Goal: Information Seeking & Learning: Learn about a topic

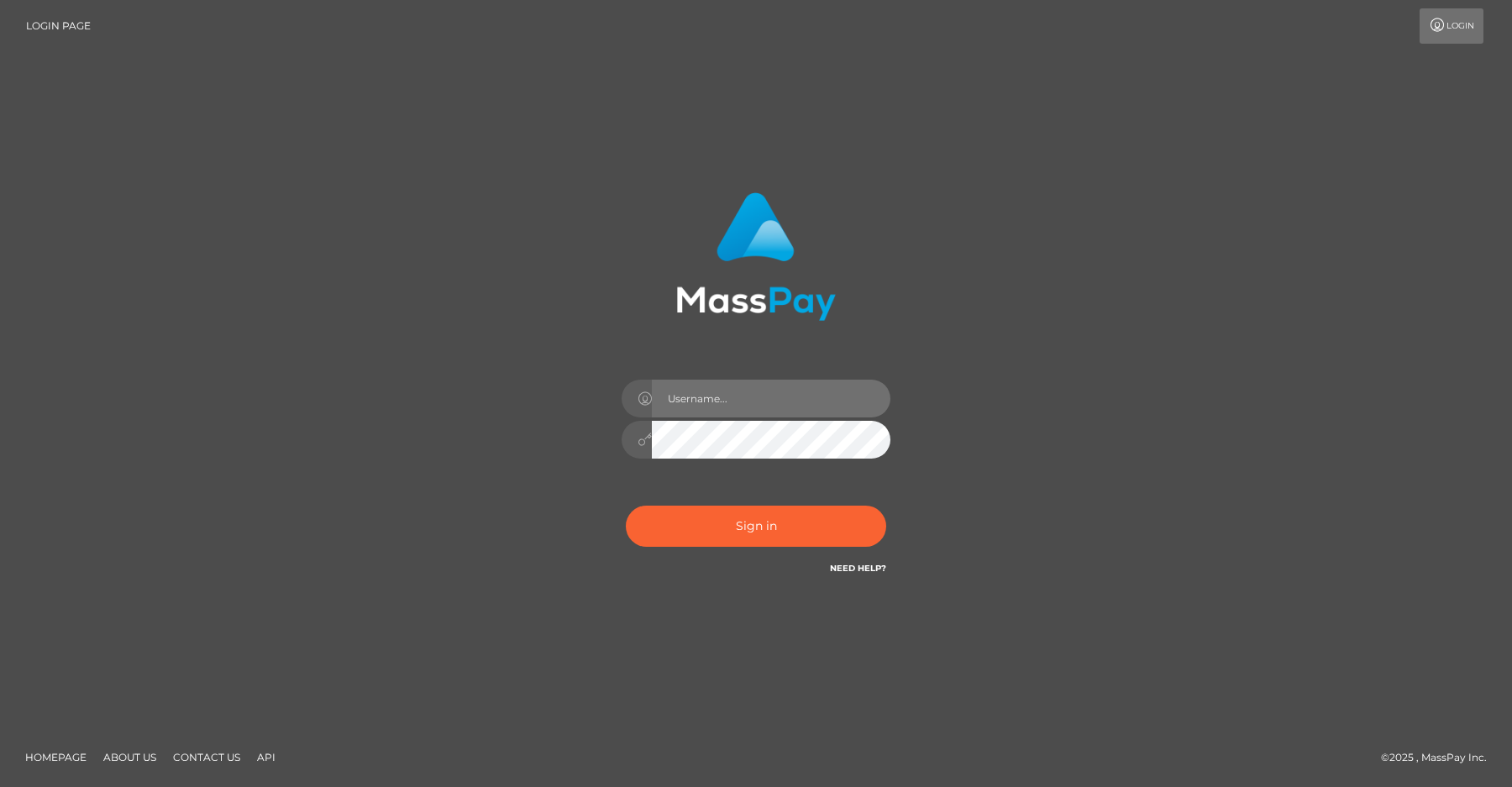
click at [683, 402] on input "text" at bounding box center [770, 398] width 238 height 38
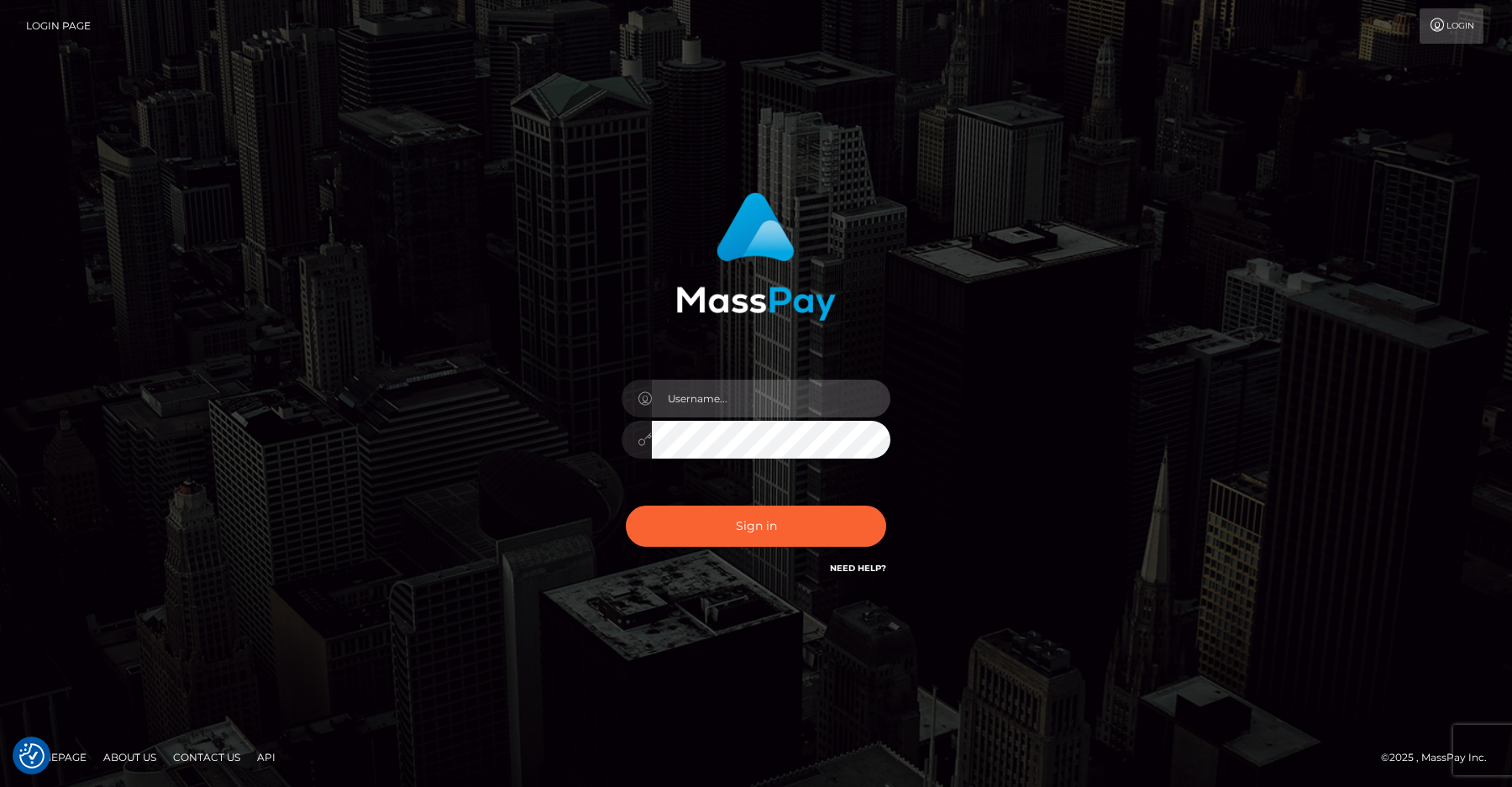
type input "efrain.ievpro"
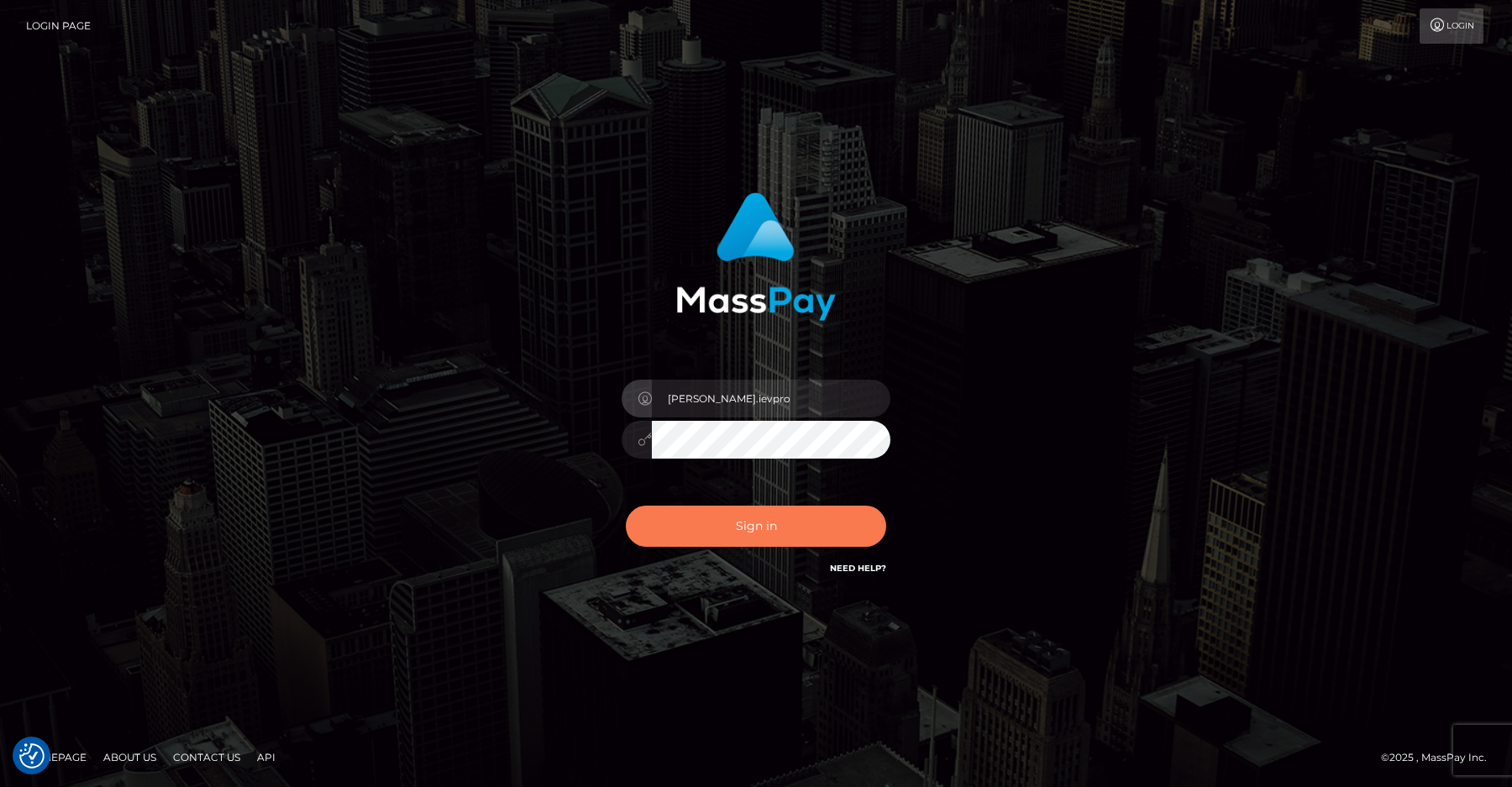
click at [742, 545] on button "Sign in" at bounding box center [756, 526] width 260 height 41
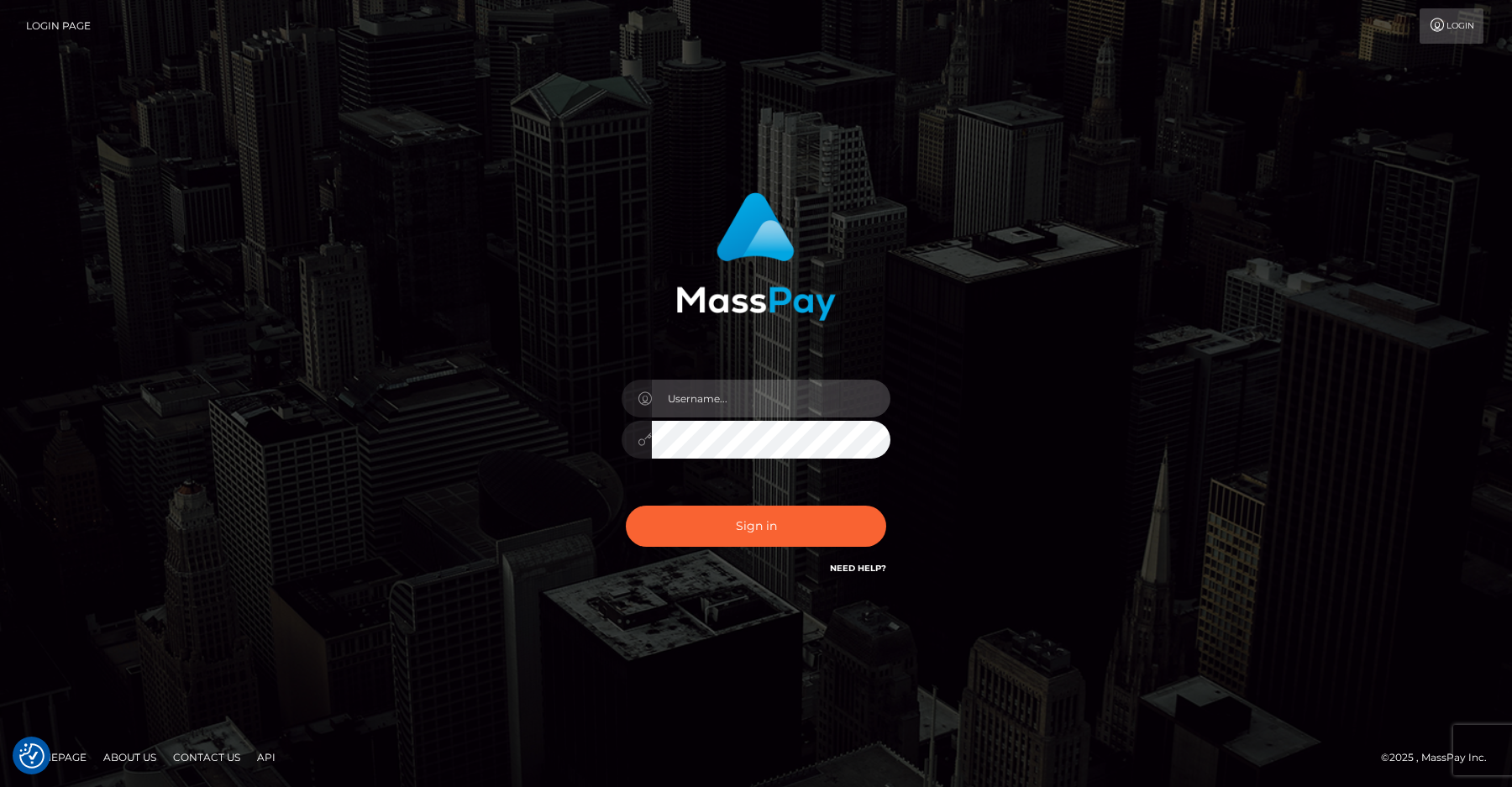
click at [706, 392] on input "text" at bounding box center [770, 398] width 238 height 38
type input "efrain.ievpro"
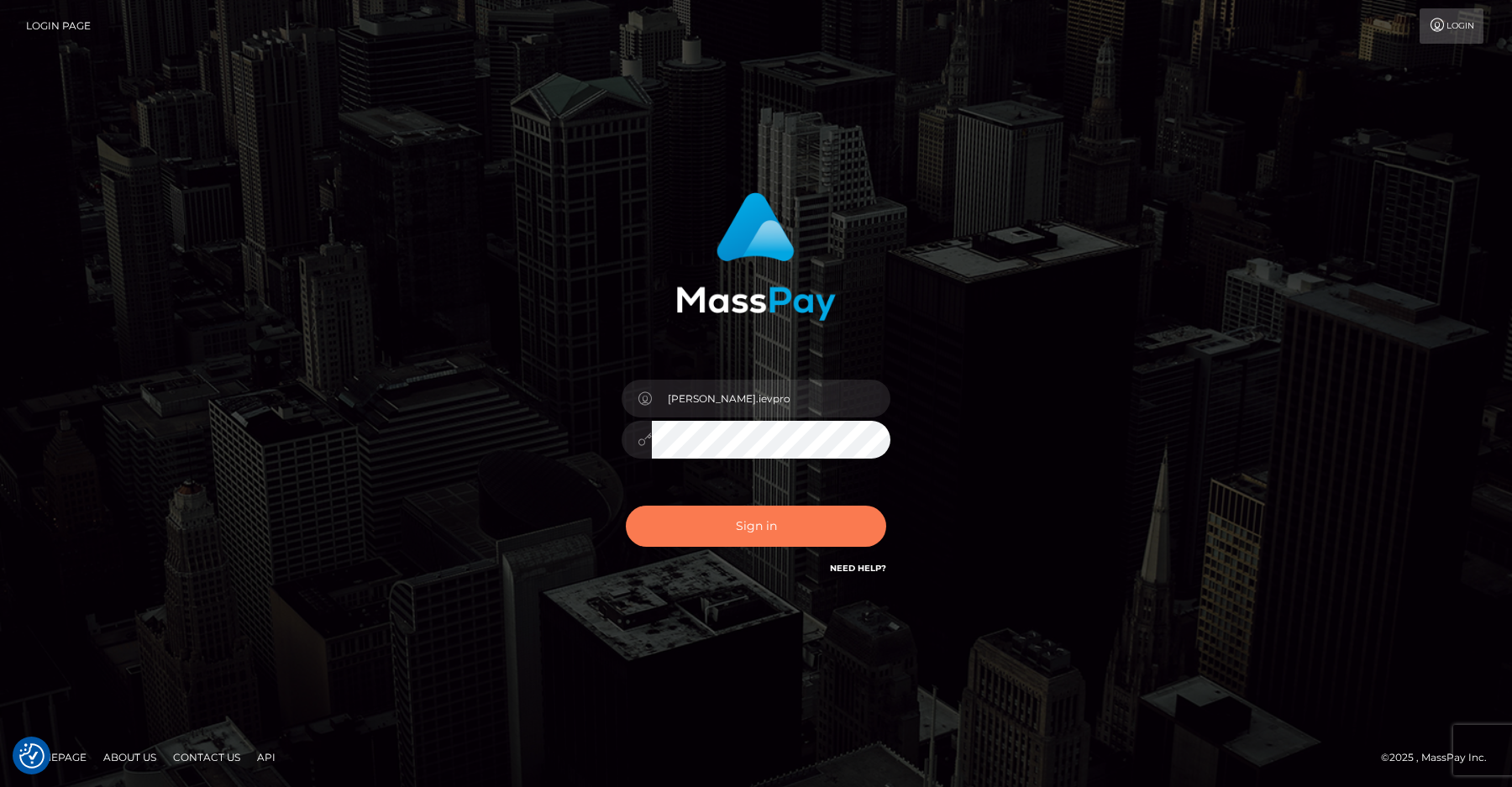
click at [745, 524] on button "Sign in" at bounding box center [756, 526] width 260 height 41
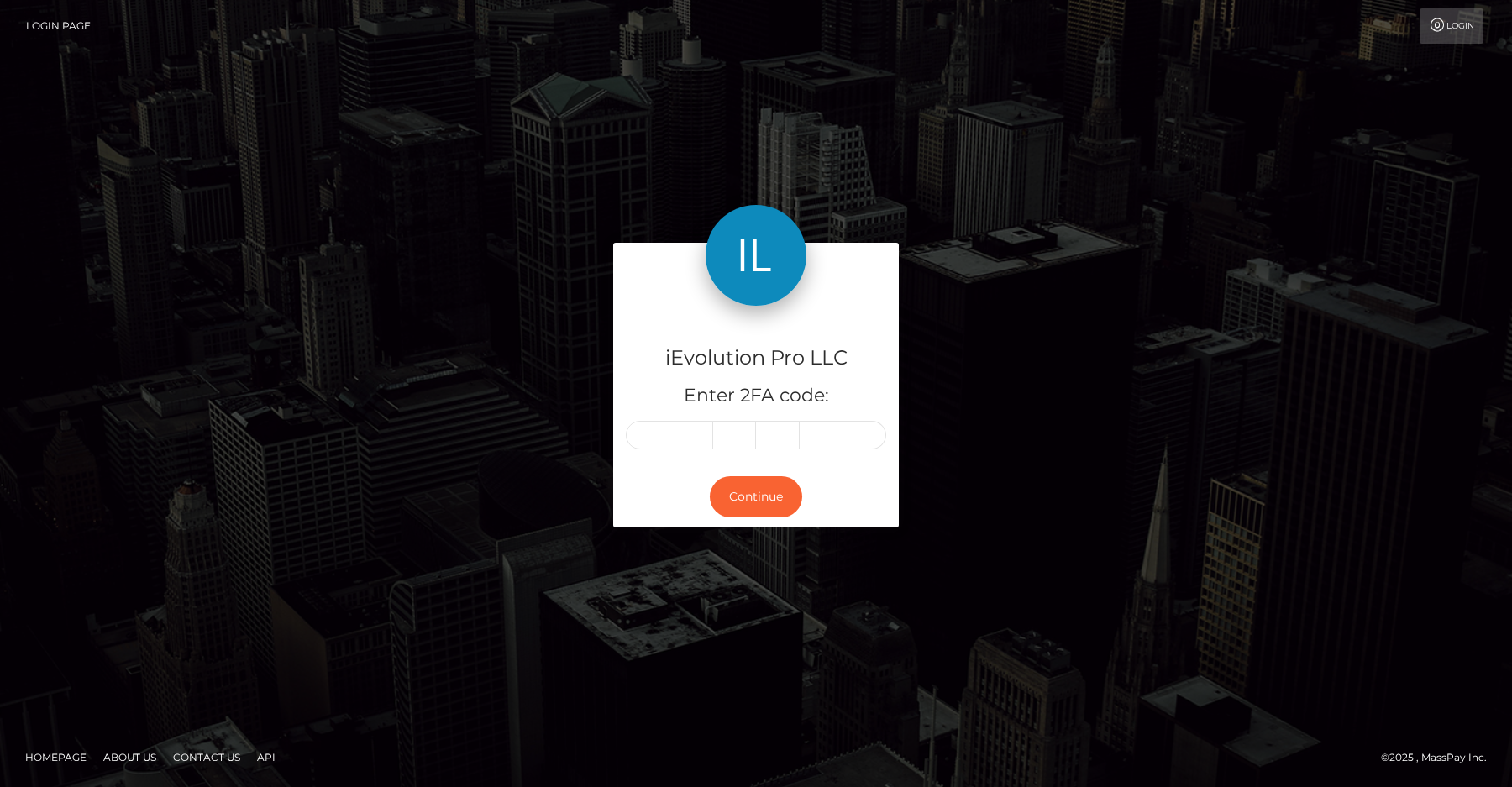
click at [1093, 783] on footer "Homepage About Us Contact Us API © 2025 , MassPay Inc." at bounding box center [756, 757] width 1512 height 59
click at [660, 434] on input "text" at bounding box center [648, 435] width 44 height 28
type input "9"
type input "6"
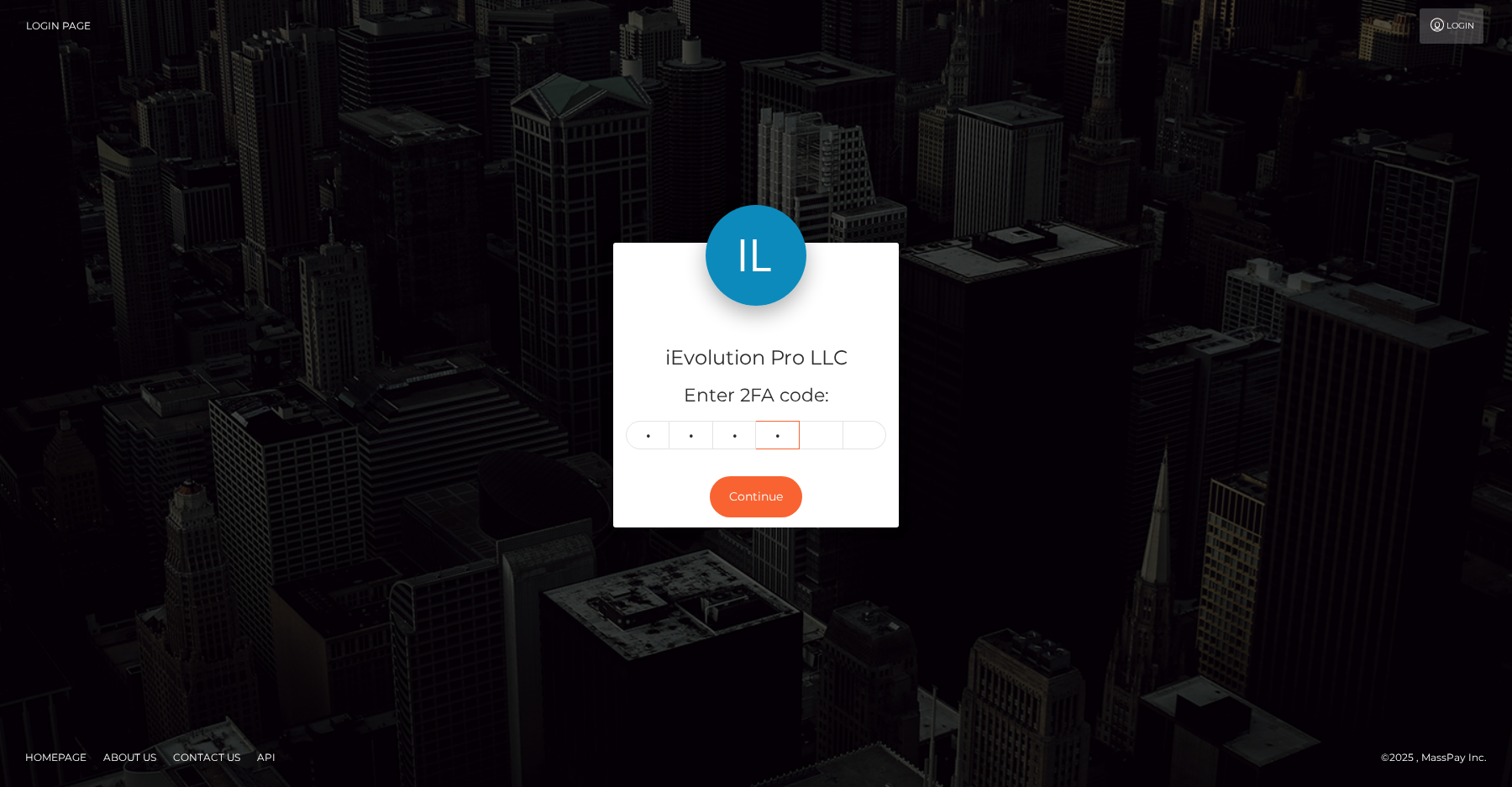
type input "9"
type input "5"
type input "0"
type input "6"
type input "4"
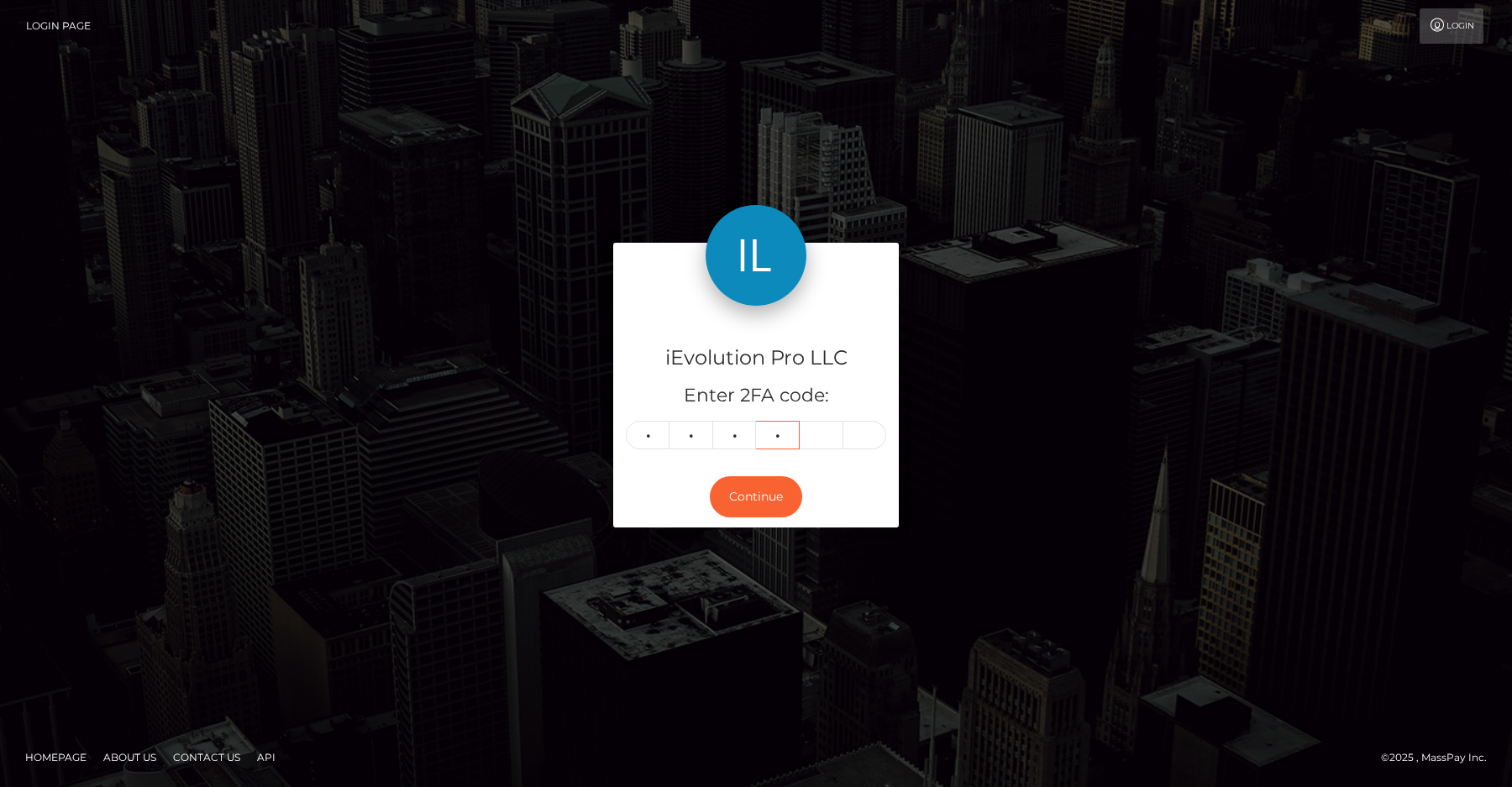
type input "3"
type input "4"
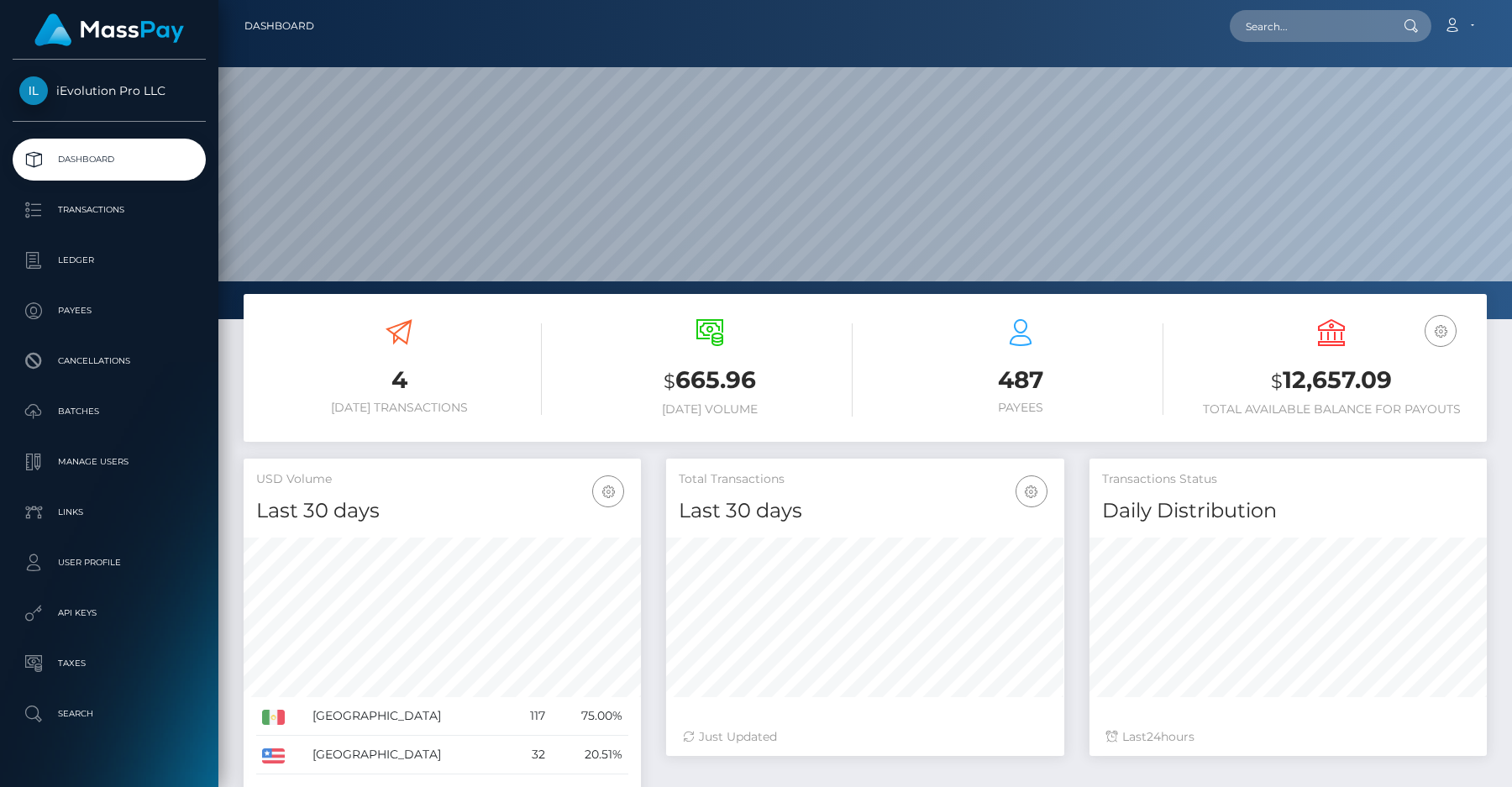
scroll to position [297, 397]
click at [147, 207] on p "Transactions" at bounding box center [109, 210] width 179 height 26
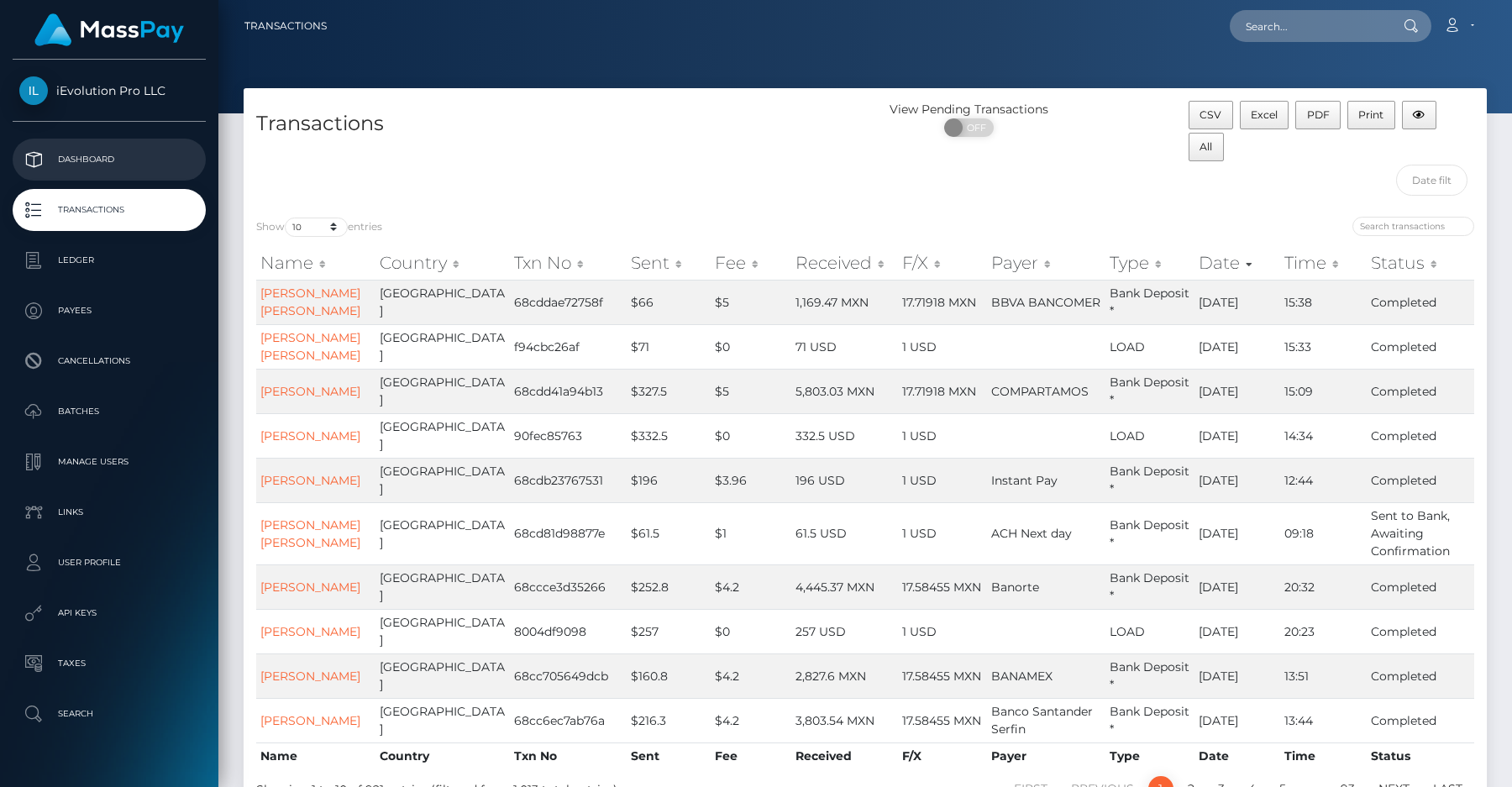
click at [152, 144] on link "Dashboard" at bounding box center [109, 160] width 193 height 42
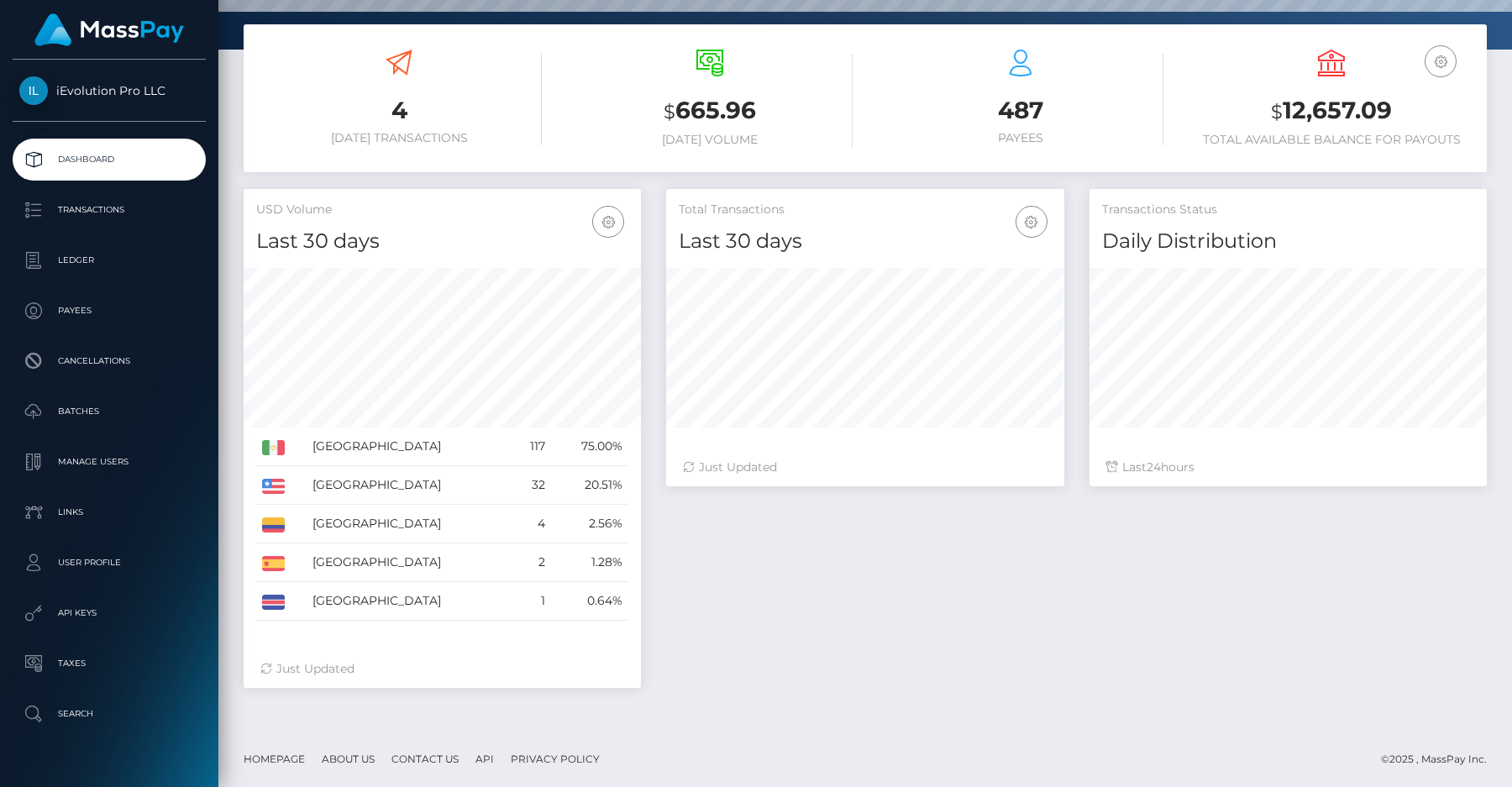
scroll to position [297, 397]
click at [328, 597] on td "[GEOGRAPHIC_DATA]" at bounding box center [409, 601] width 205 height 39
click at [365, 612] on td "[GEOGRAPHIC_DATA]" at bounding box center [409, 601] width 205 height 39
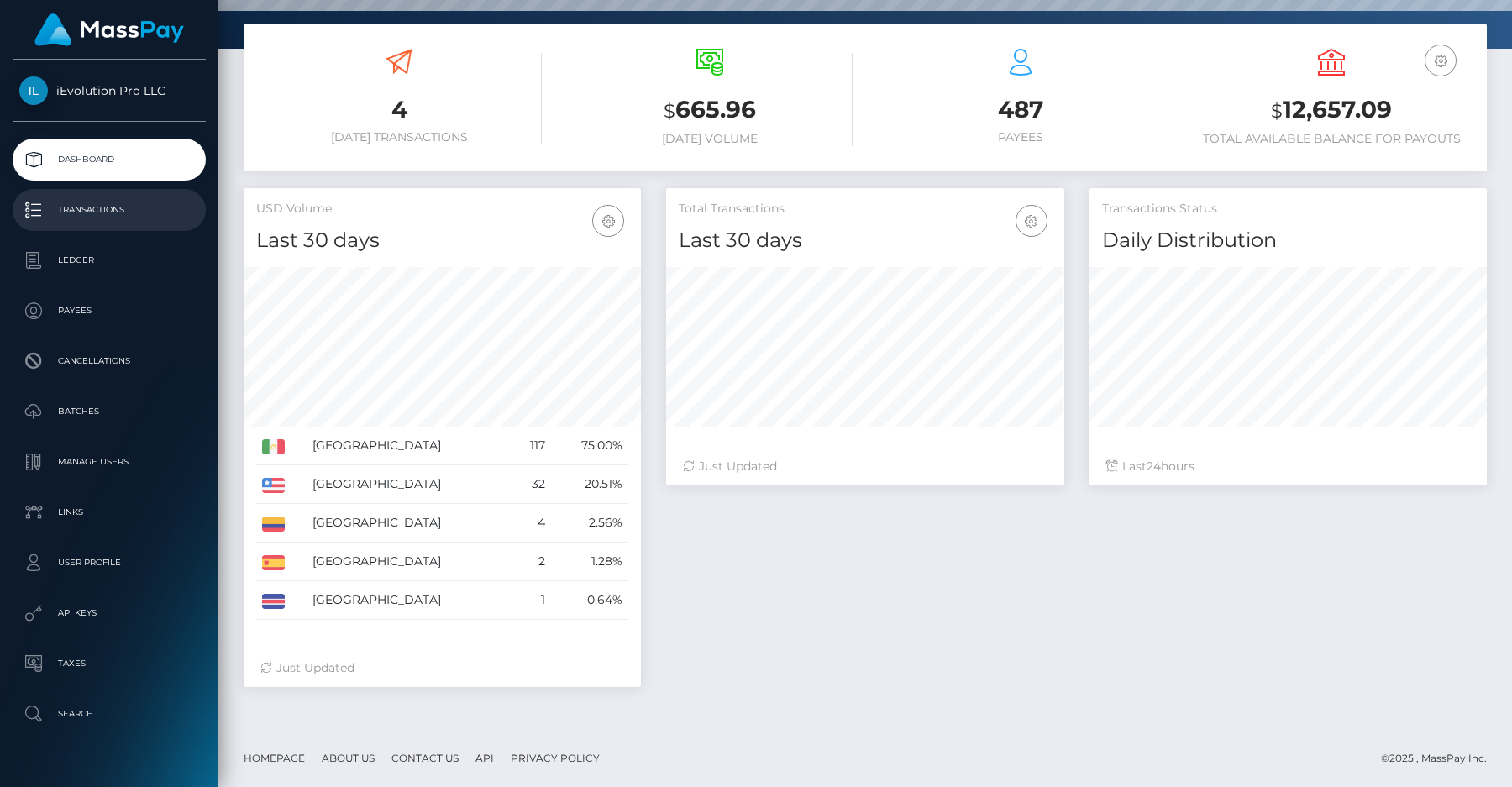
click at [103, 225] on link "Transactions" at bounding box center [109, 210] width 193 height 42
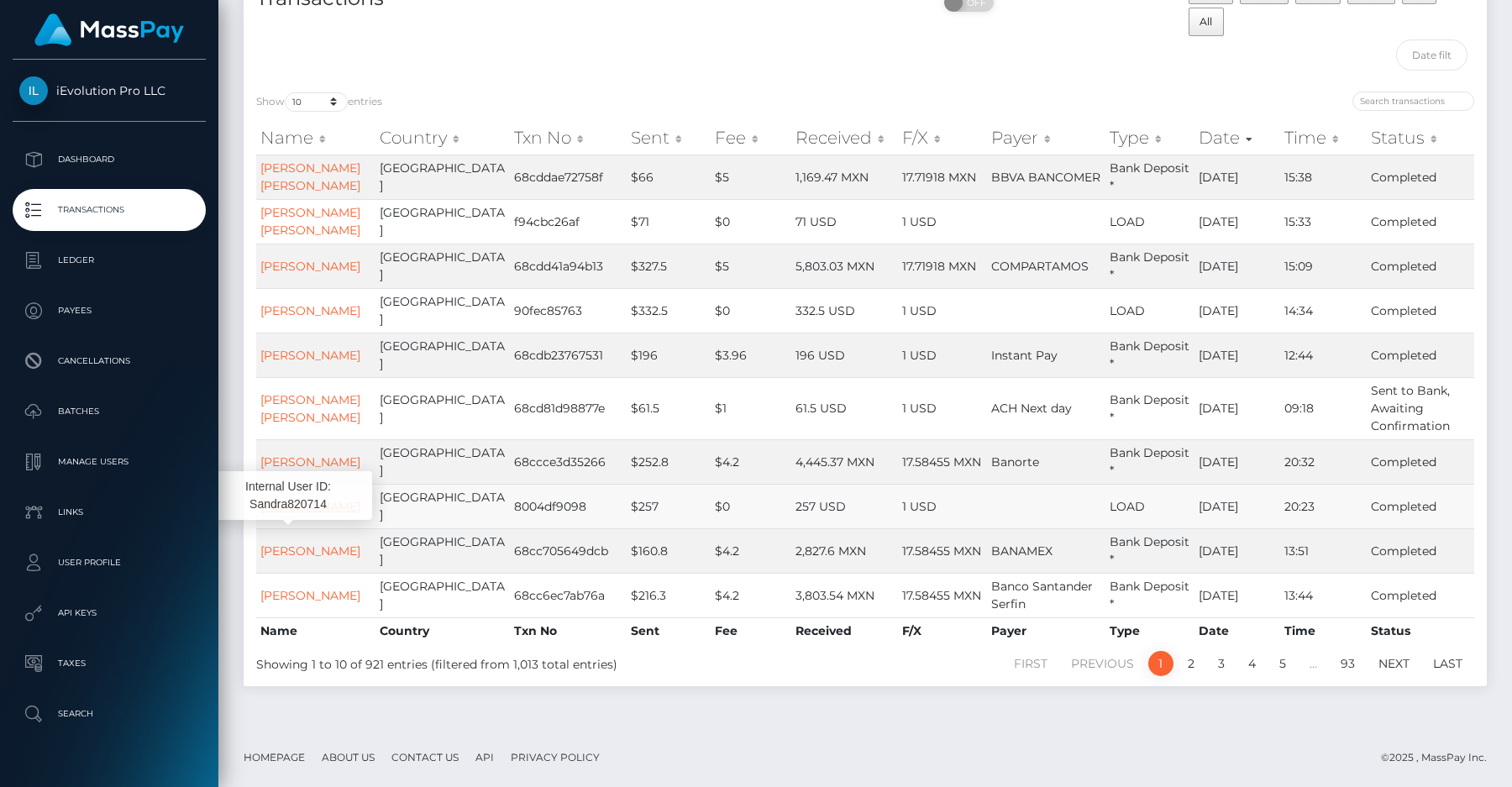
scroll to position [179, 0]
click at [1191, 676] on link "2" at bounding box center [1191, 664] width 25 height 26
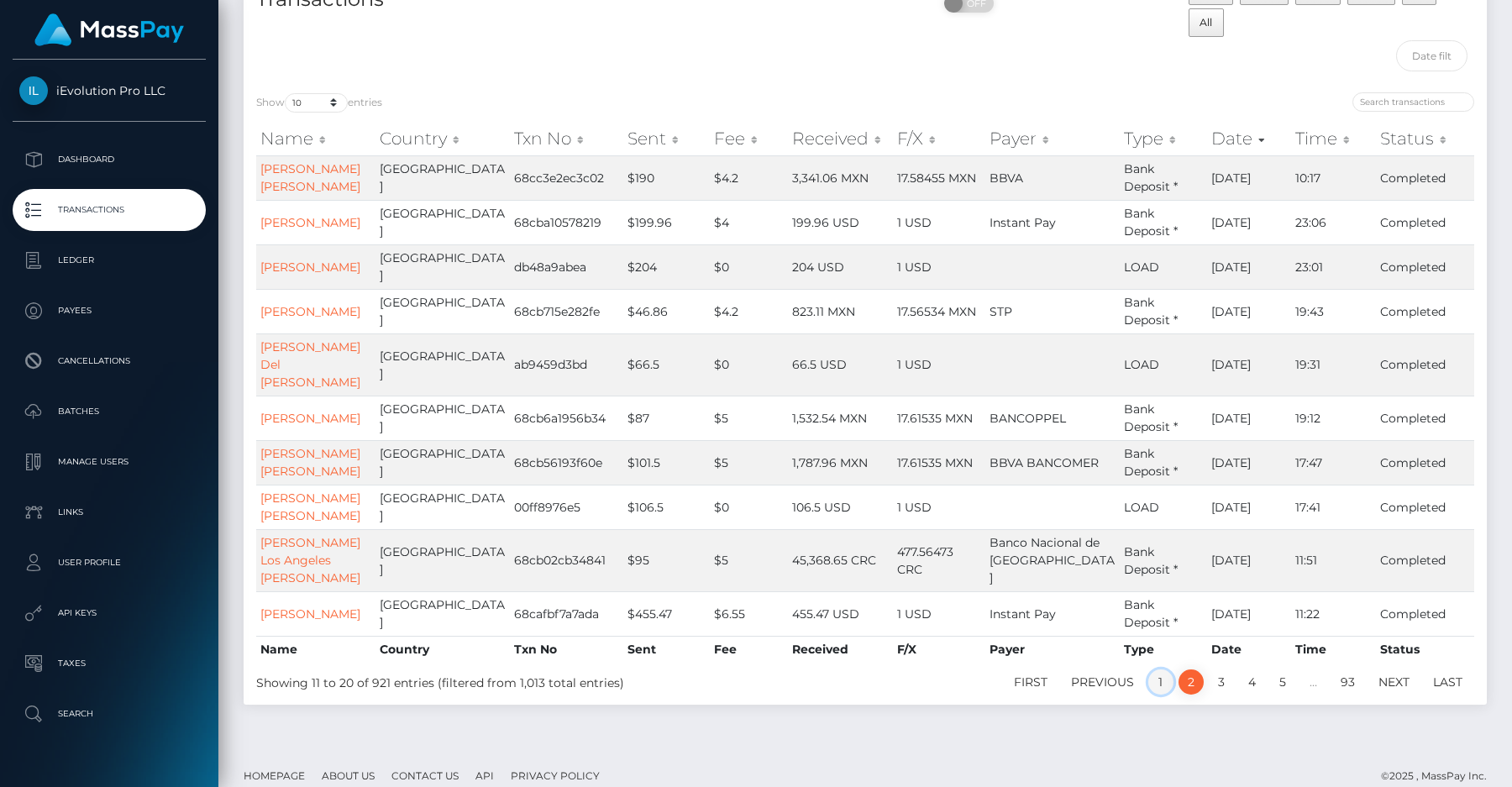
click at [1151, 670] on link "1" at bounding box center [1160, 682] width 25 height 26
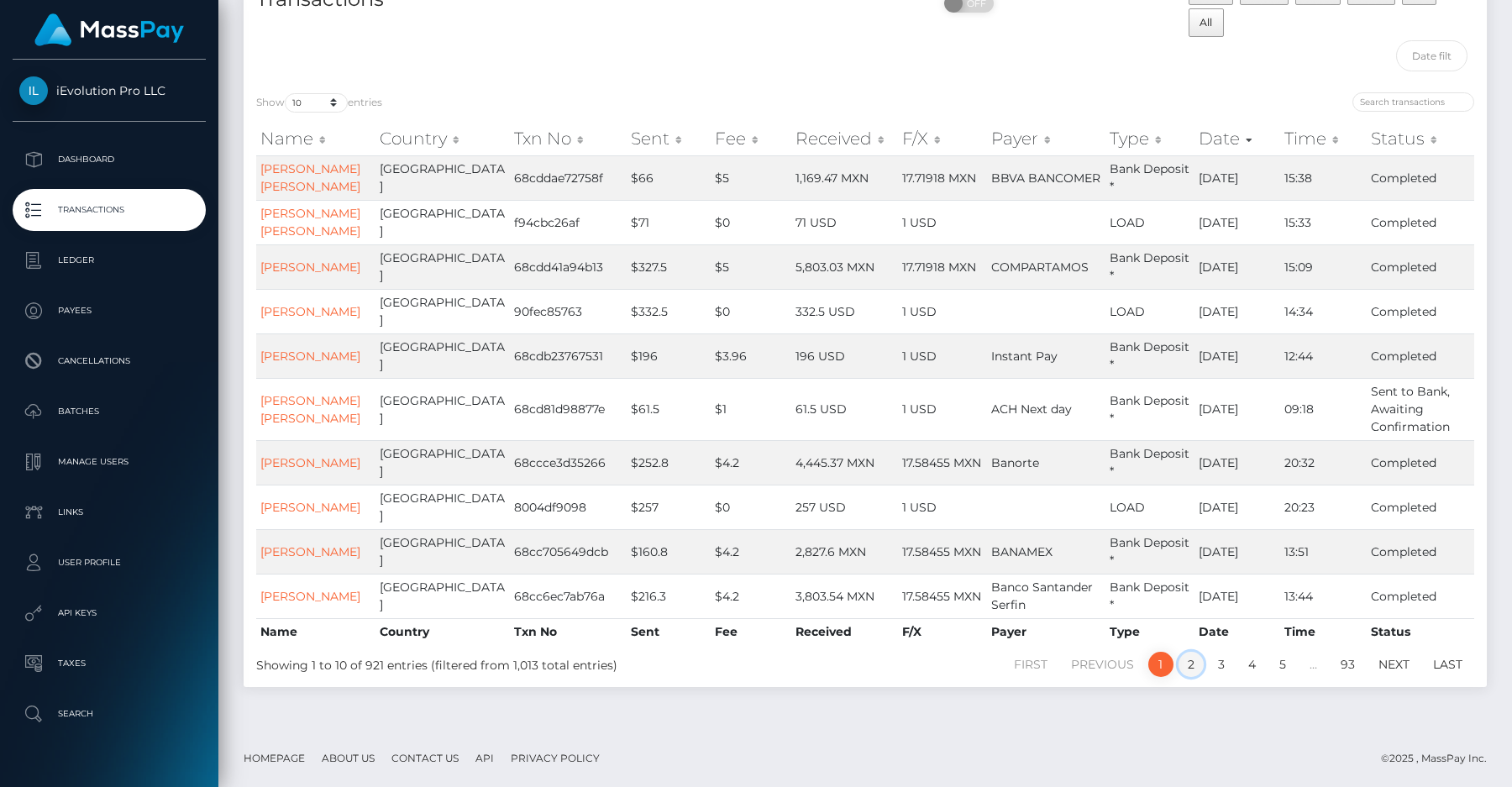
click at [1185, 677] on link "2" at bounding box center [1191, 664] width 25 height 26
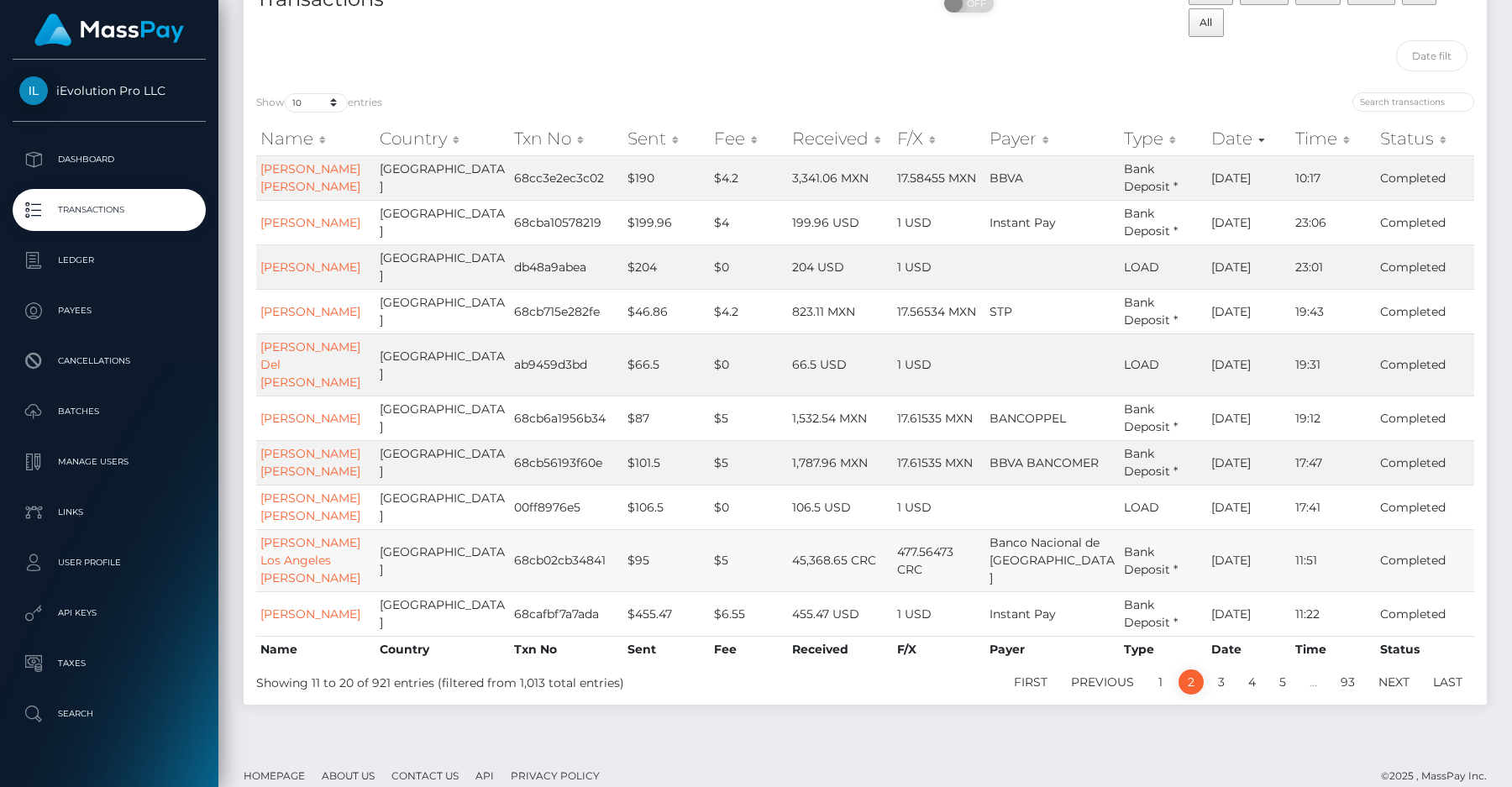
click at [753, 540] on td "$5" at bounding box center [748, 560] width 78 height 62
click at [766, 541] on td "$5" at bounding box center [748, 560] width 78 height 62
click at [286, 536] on link "Elia De Los Angeles Salazar Herrera" at bounding box center [310, 560] width 100 height 50
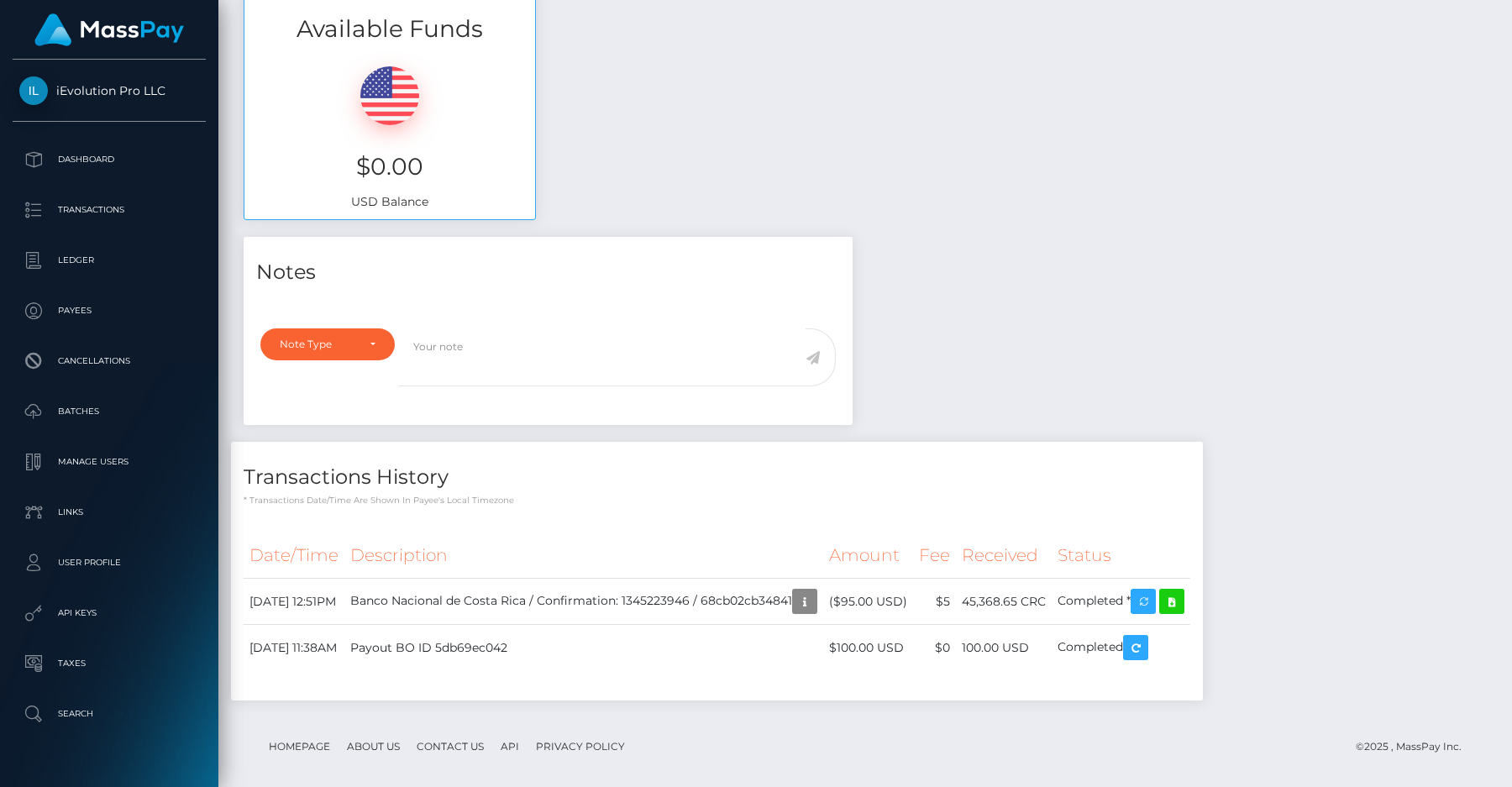
scroll to position [574, 0]
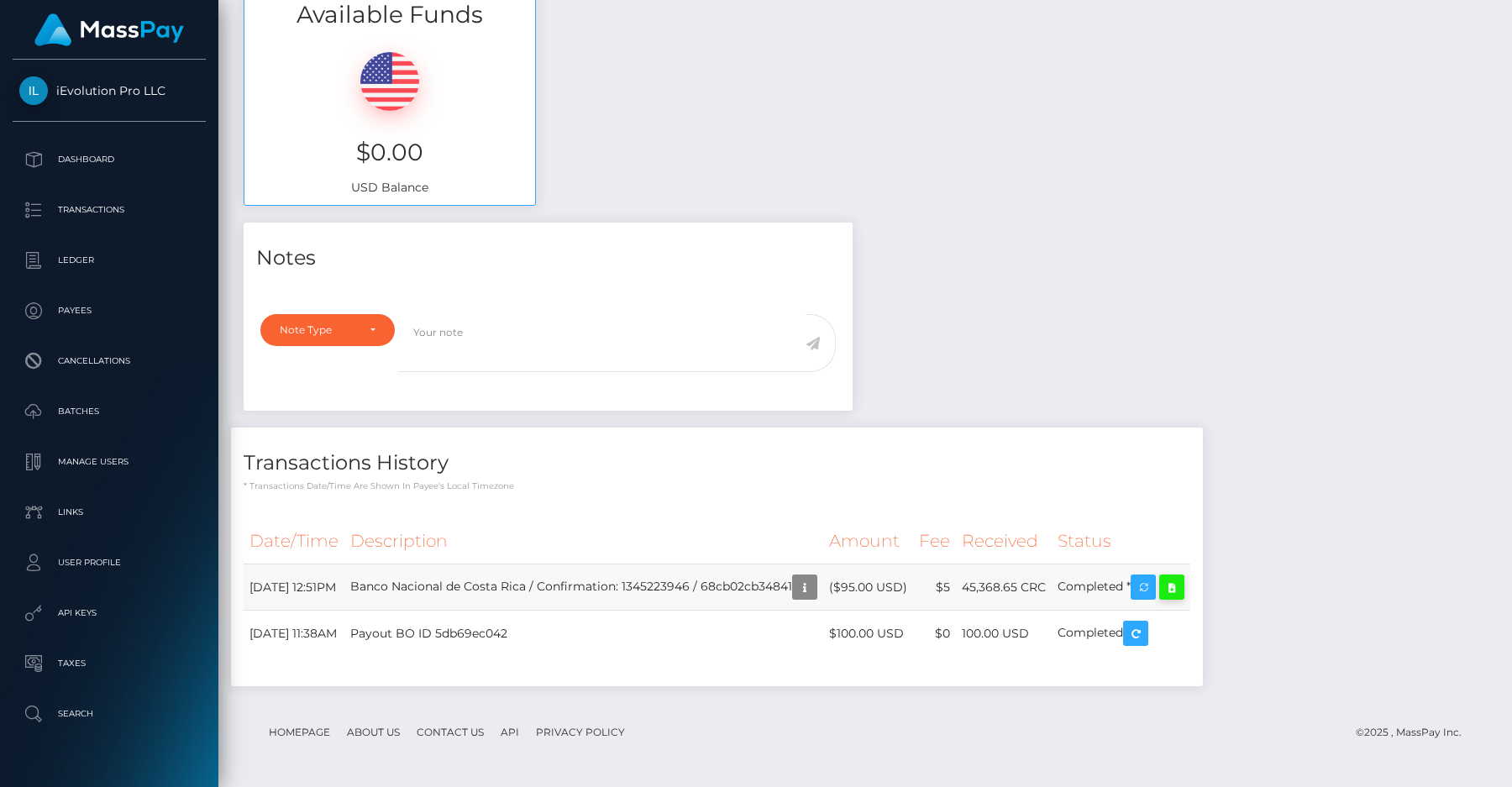
click at [1181, 594] on icon at bounding box center [1171, 587] width 20 height 21
click at [112, 154] on p "Dashboard" at bounding box center [109, 159] width 179 height 26
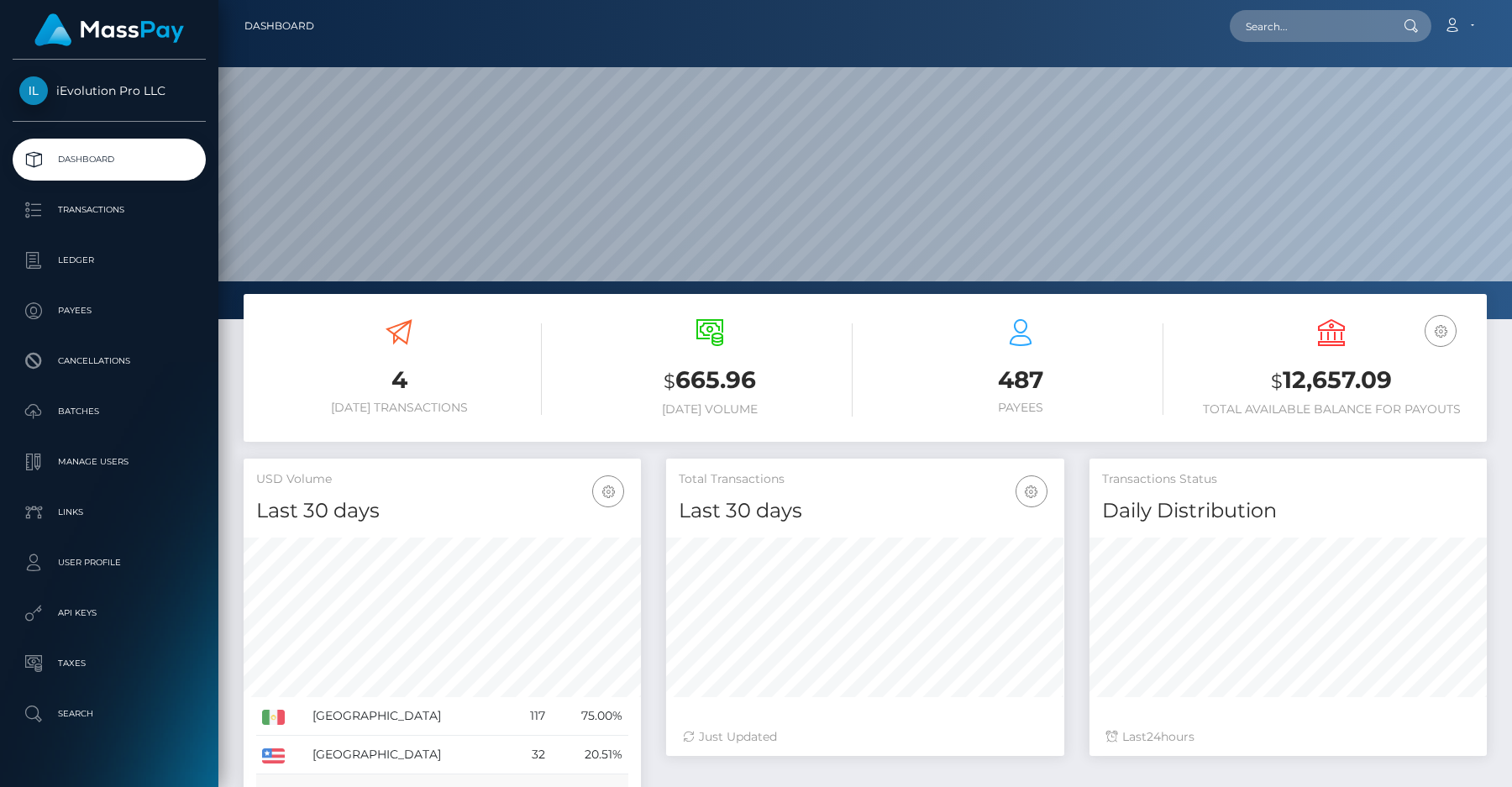
scroll to position [271, 0]
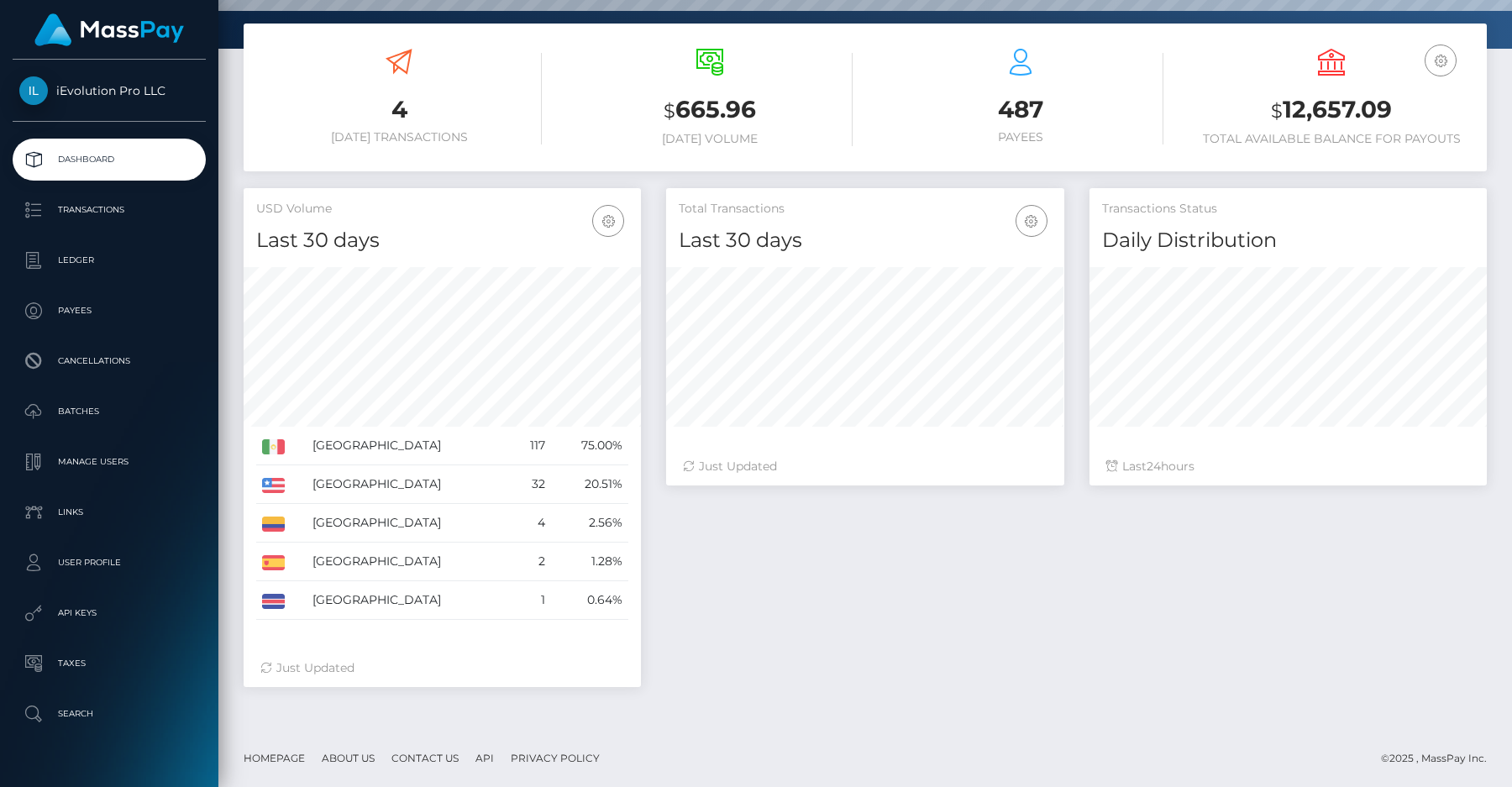
drag, startPoint x: 626, startPoint y: 608, endPoint x: 256, endPoint y: 193, distance: 556.0
click at [256, 193] on div "USD Volume Last 30 days Last 30 days Last 60 days Last 90 days [GEOGRAPHIC_DATA]" at bounding box center [442, 438] width 397 height 499
click at [256, 193] on div "USD Volume Last 30 days Last 30 days Last 60 days Last 90 days" at bounding box center [442, 221] width 397 height 66
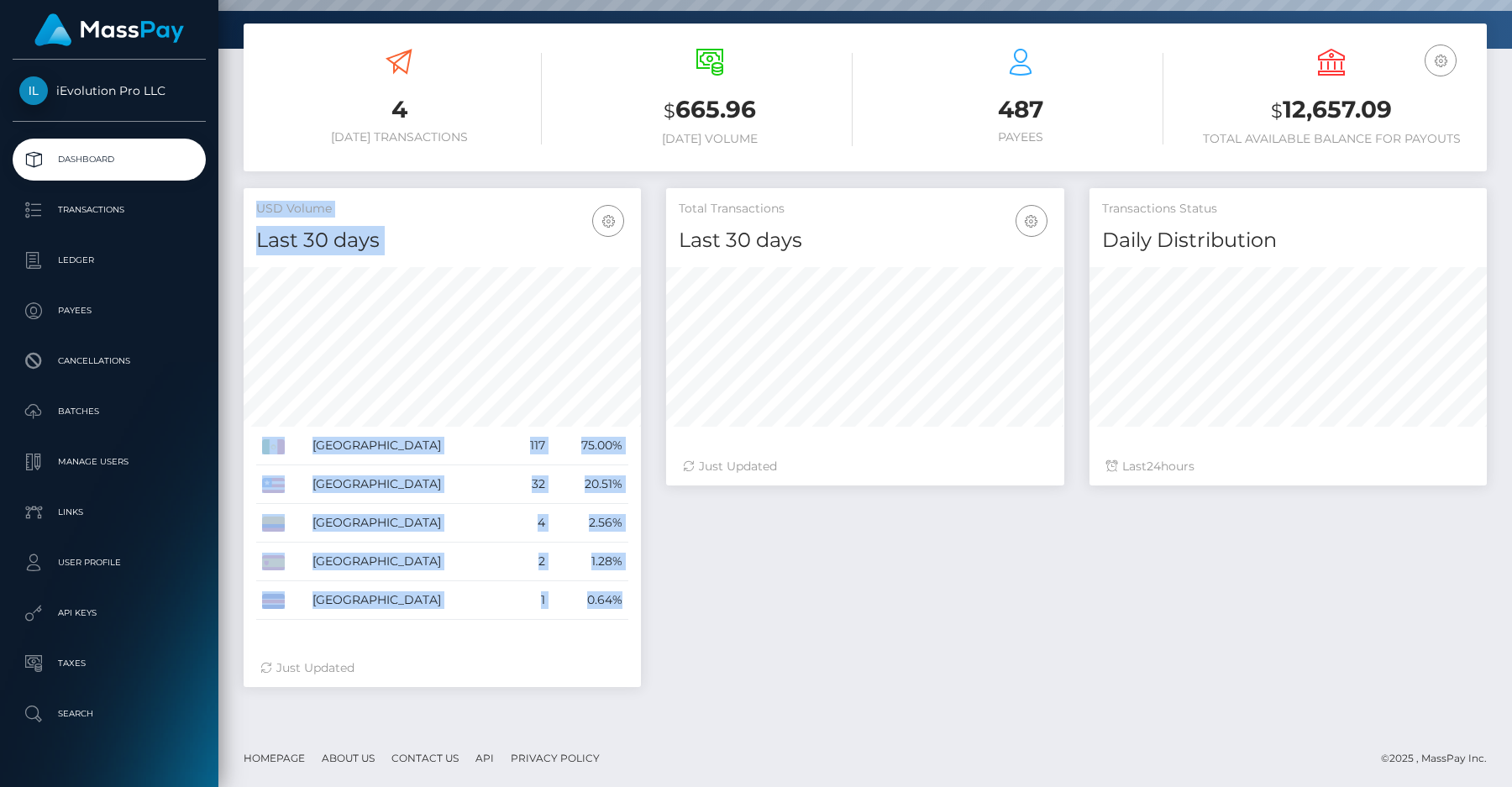
drag, startPoint x: 256, startPoint y: 193, endPoint x: 630, endPoint y: 605, distance: 556.4
click at [630, 605] on div "USD Volume Last 30 days Last 30 days Last 60 days Last 90 days [GEOGRAPHIC_DATA]" at bounding box center [442, 438] width 397 height 499
click at [396, 587] on td "[GEOGRAPHIC_DATA]" at bounding box center [409, 601] width 205 height 39
